Goal: Task Accomplishment & Management: Use online tool/utility

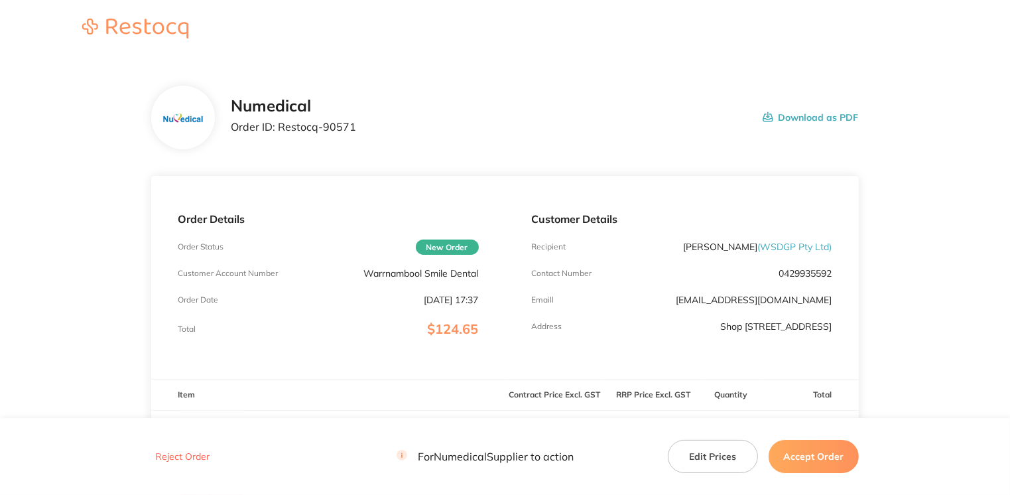
click at [796, 451] on button "Accept Order" at bounding box center [813, 456] width 90 height 33
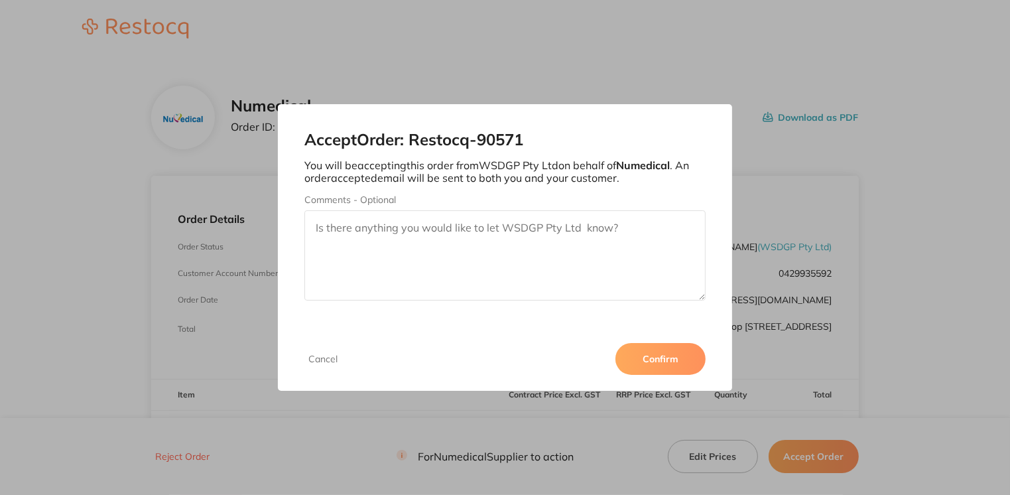
click at [656, 357] on button "Confirm" at bounding box center [660, 359] width 90 height 32
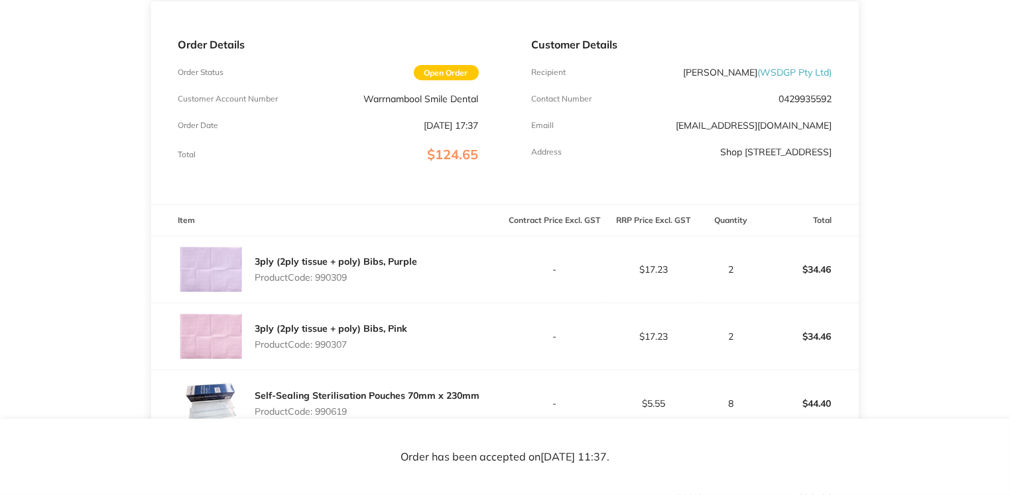
scroll to position [169, 0]
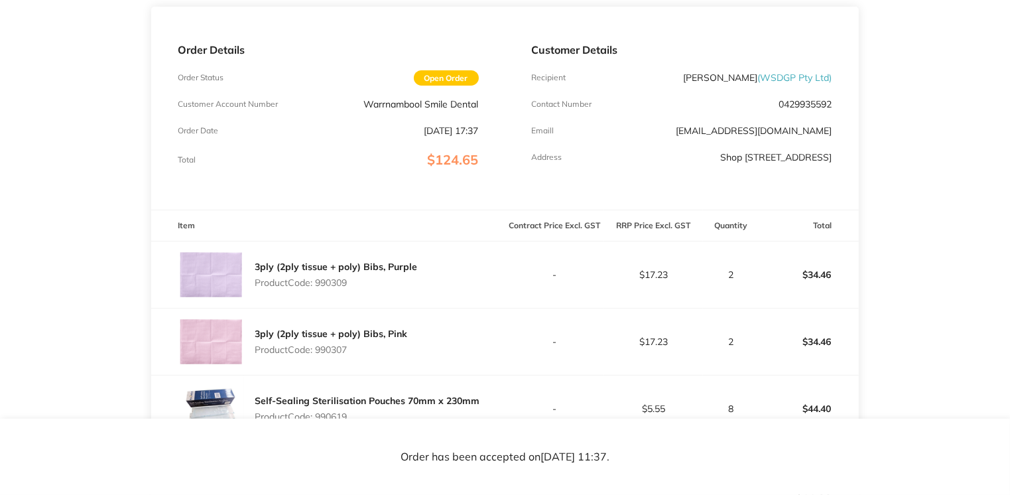
drag, startPoint x: 665, startPoint y: 132, endPoint x: 840, endPoint y: 130, distance: 175.0
click at [840, 130] on div "Customer Details Recipient [PERSON_NAME] ( WSDGP Pty Ltd ) Contact Number [PHON…" at bounding box center [681, 108] width 353 height 203
drag, startPoint x: 840, startPoint y: 130, endPoint x: 797, endPoint y: 130, distance: 43.1
copy link "[EMAIL_ADDRESS][DOMAIN_NAME]"
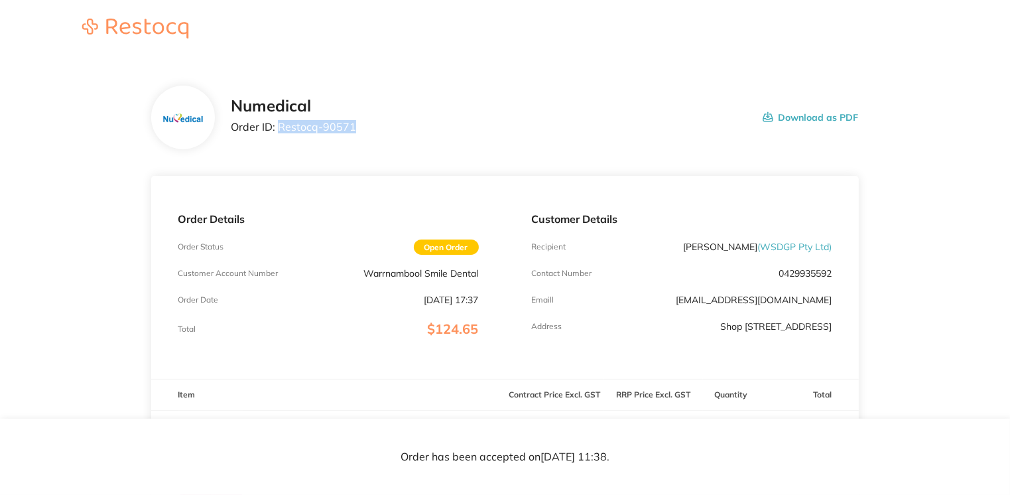
drag, startPoint x: 278, startPoint y: 125, endPoint x: 377, endPoint y: 126, distance: 98.1
click at [377, 126] on div "Numedical Order ID: Restocq- 90571 Download as PDF" at bounding box center [544, 117] width 627 height 41
drag, startPoint x: 377, startPoint y: 126, endPoint x: 331, endPoint y: 126, distance: 45.7
copy p "Restocq- 90571"
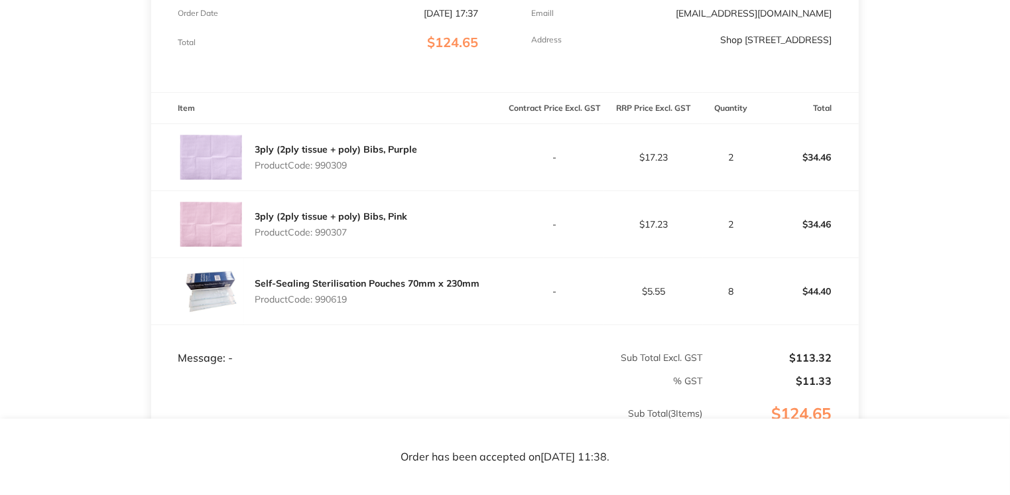
scroll to position [287, 0]
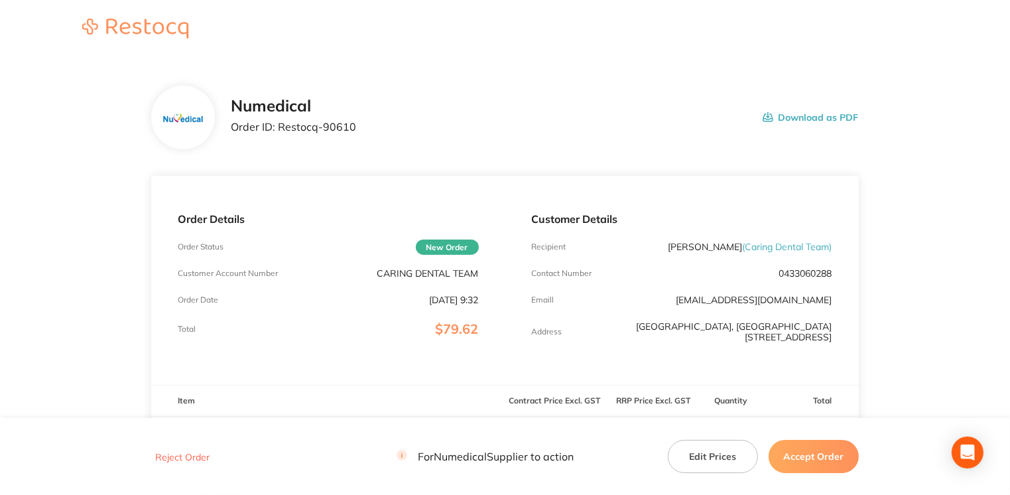
click at [801, 453] on button "Accept Order" at bounding box center [813, 456] width 90 height 33
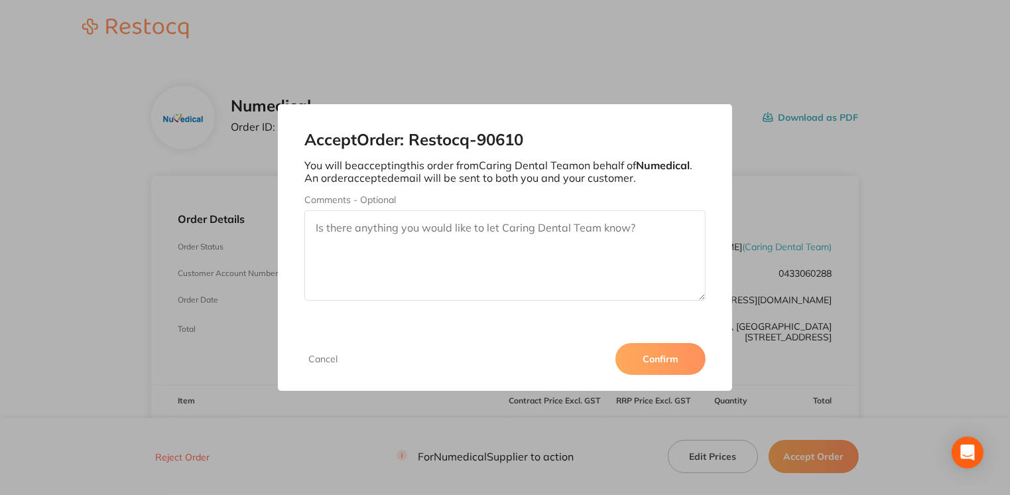
click at [684, 365] on button "Confirm" at bounding box center [660, 359] width 90 height 32
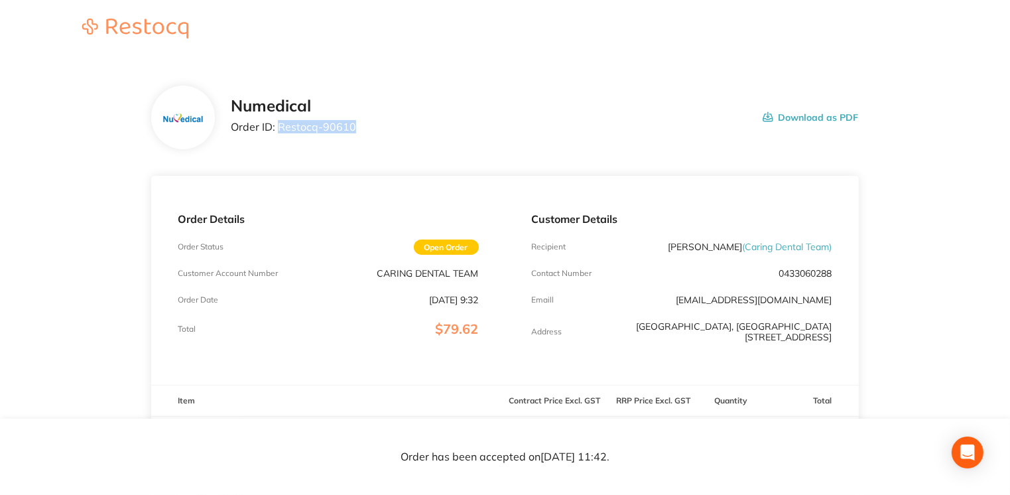
drag, startPoint x: 278, startPoint y: 126, endPoint x: 351, endPoint y: 129, distance: 73.0
click at [351, 129] on p "Order ID: Restocq- 90610" at bounding box center [293, 127] width 125 height 12
drag, startPoint x: 351, startPoint y: 129, endPoint x: 342, endPoint y: 127, distance: 9.4
copy p "Restocq- 90610"
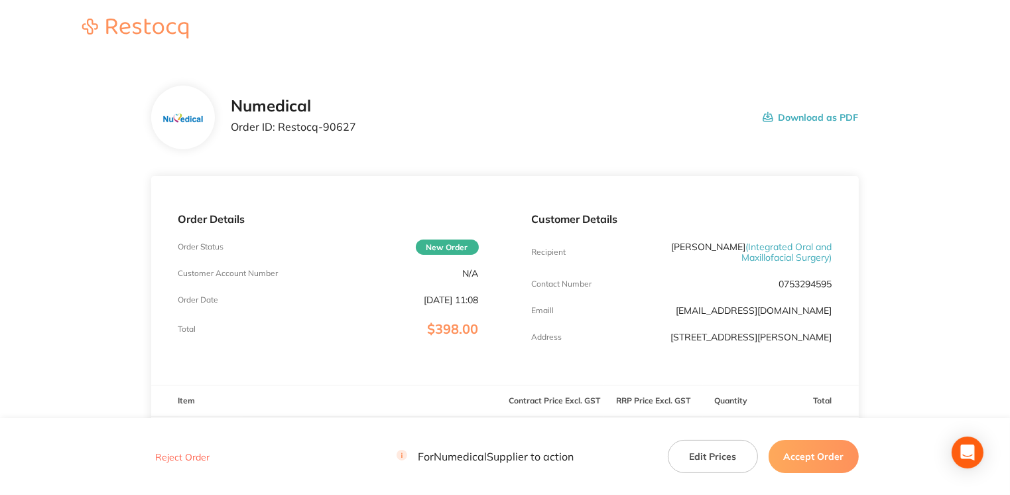
click at [799, 453] on button "Accept Order" at bounding box center [813, 456] width 90 height 33
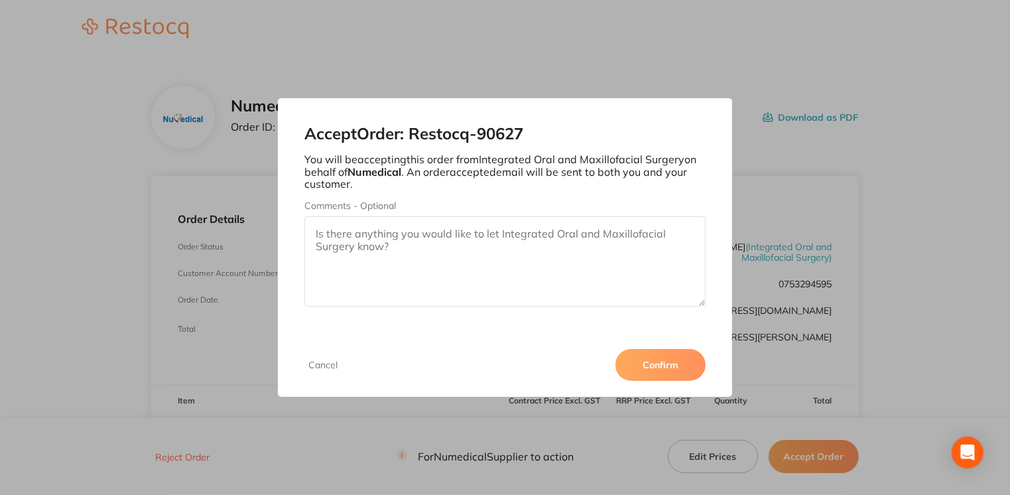
click at [677, 374] on button "Confirm" at bounding box center [660, 365] width 90 height 32
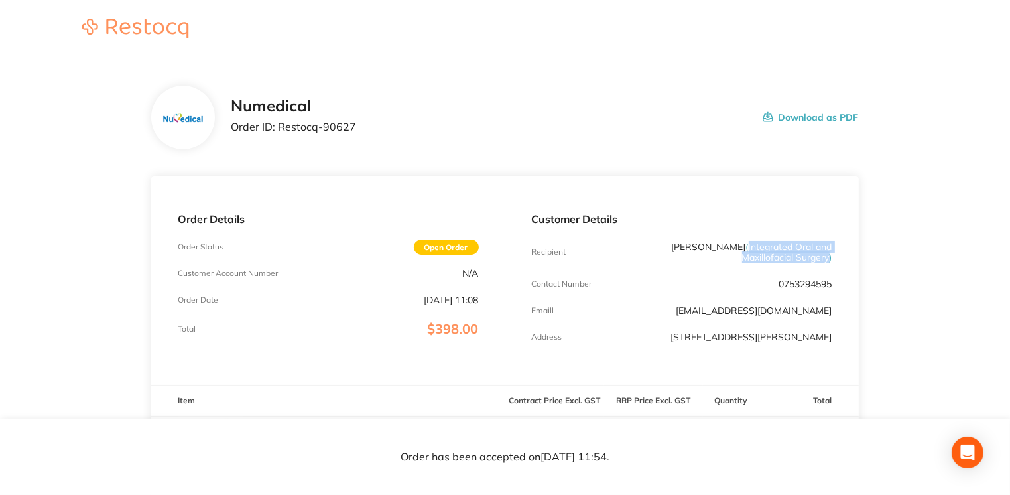
drag, startPoint x: 745, startPoint y: 247, endPoint x: 827, endPoint y: 257, distance: 82.9
click at [827, 257] on span "( Integrated Oral and Maxillofacial Surgery )" at bounding box center [787, 252] width 90 height 23
drag, startPoint x: 827, startPoint y: 257, endPoint x: 801, endPoint y: 255, distance: 26.0
copy span "( Integrated Oral and Maxillofacial Surgery"
drag, startPoint x: 277, startPoint y: 131, endPoint x: 420, endPoint y: 145, distance: 143.2
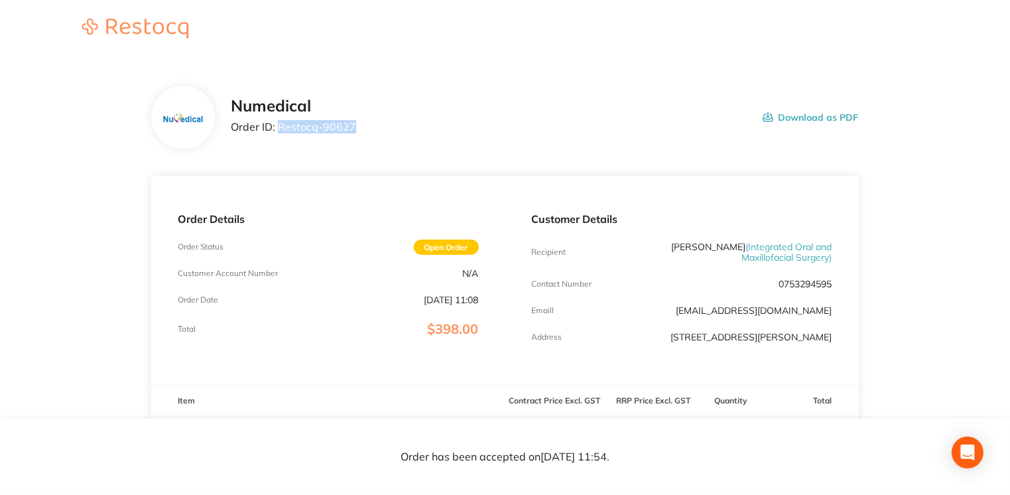
click at [420, 145] on div "Numedical Order ID: Restocq- 90627 Download as PDF" at bounding box center [504, 118] width 707 height 64
copy p "Restocq- 90627"
